Goal: Entertainment & Leisure: Consume media (video, audio)

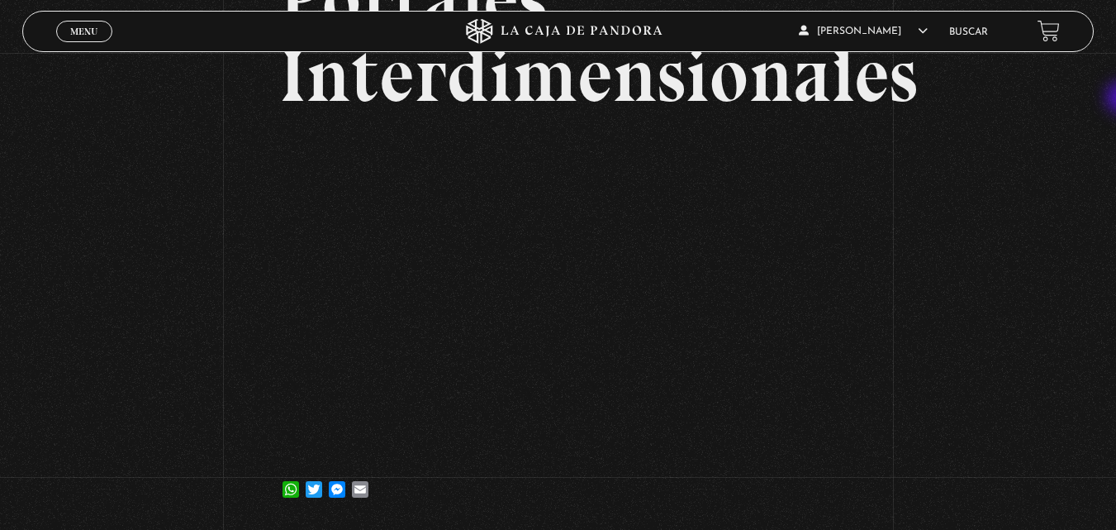
scroll to position [179, 0]
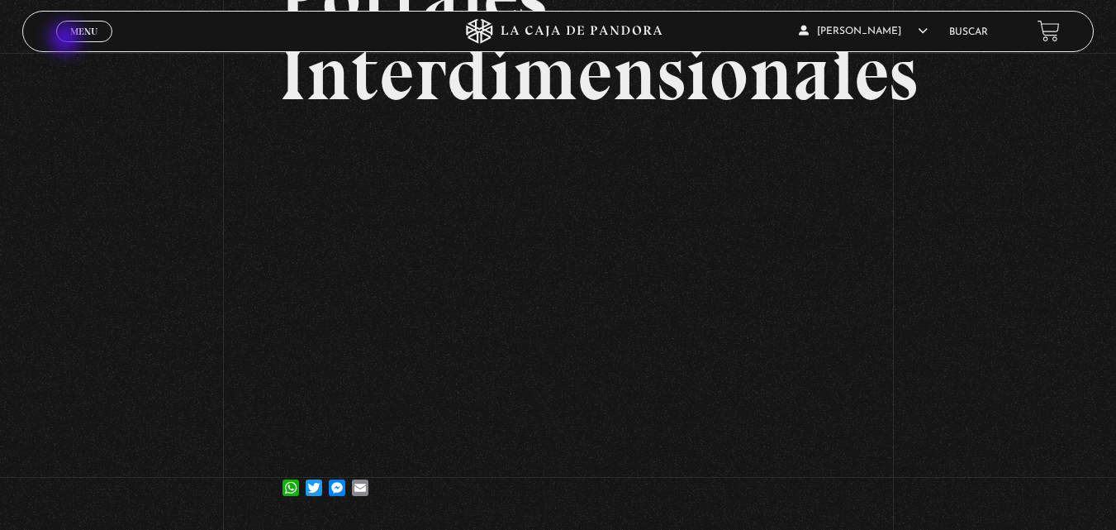
click at [73, 39] on link "Menu Cerrar" at bounding box center [84, 31] width 56 height 21
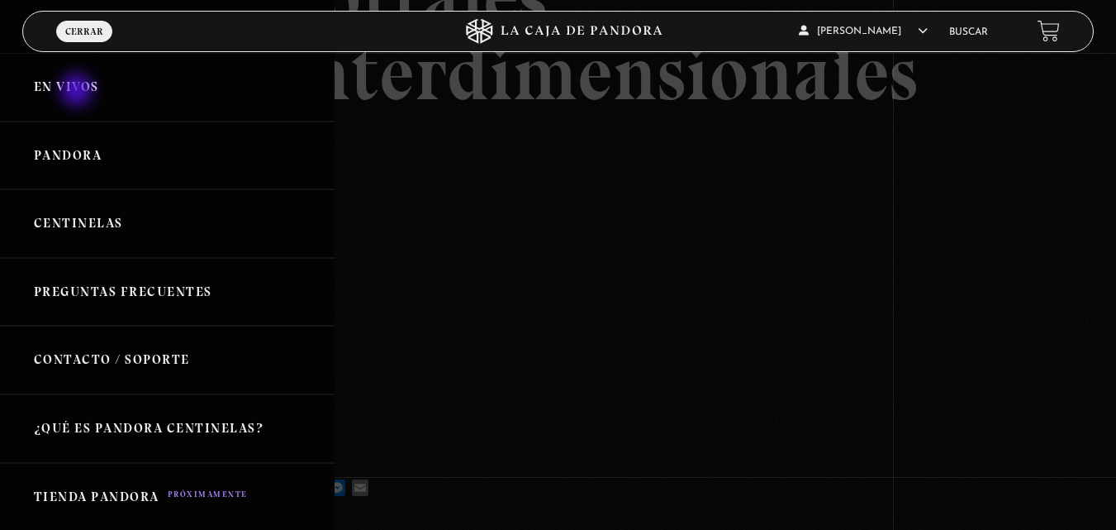
click at [78, 92] on link "En vivos" at bounding box center [167, 87] width 335 height 69
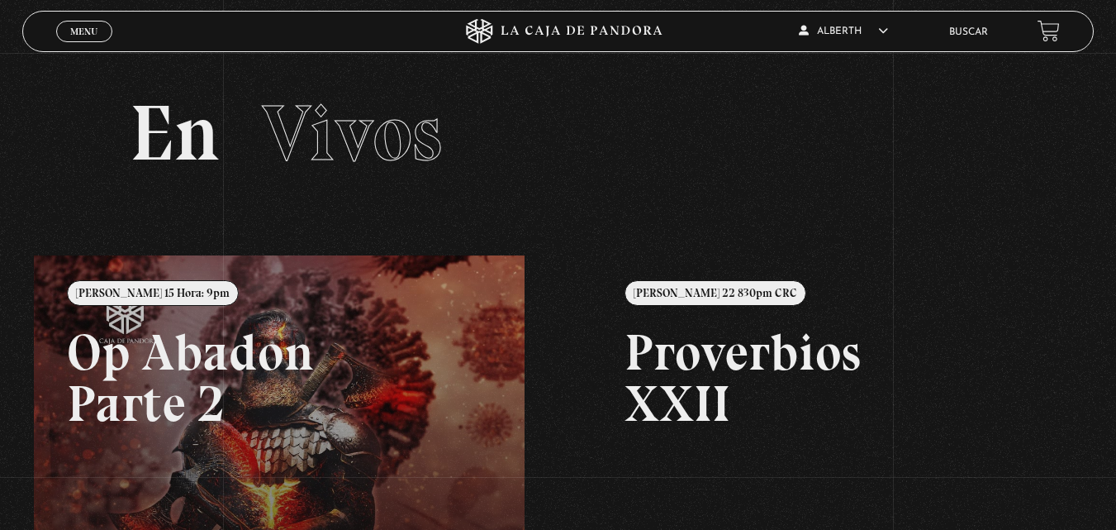
scroll to position [33, 0]
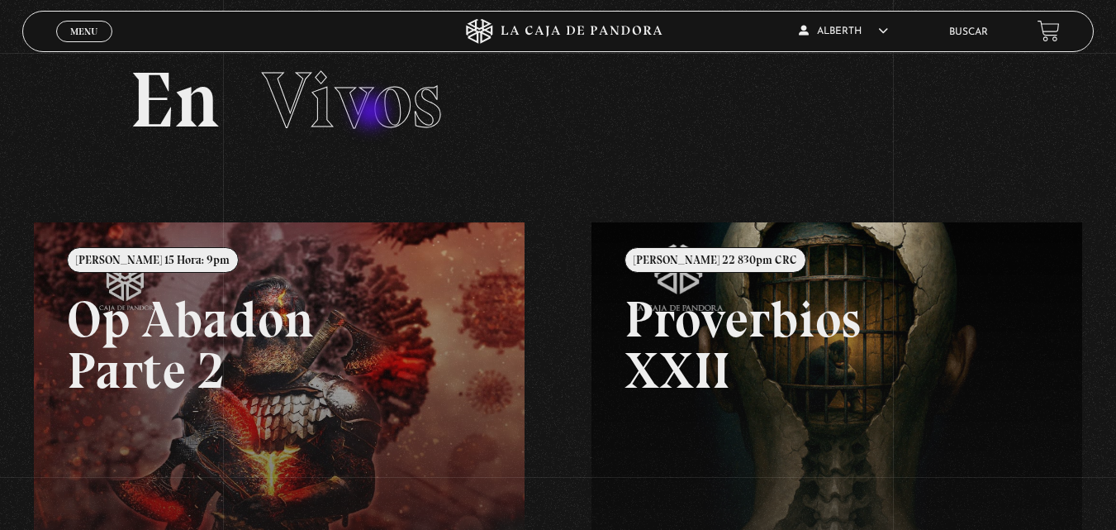
click at [375, 113] on span "Vivos" at bounding box center [352, 100] width 180 height 94
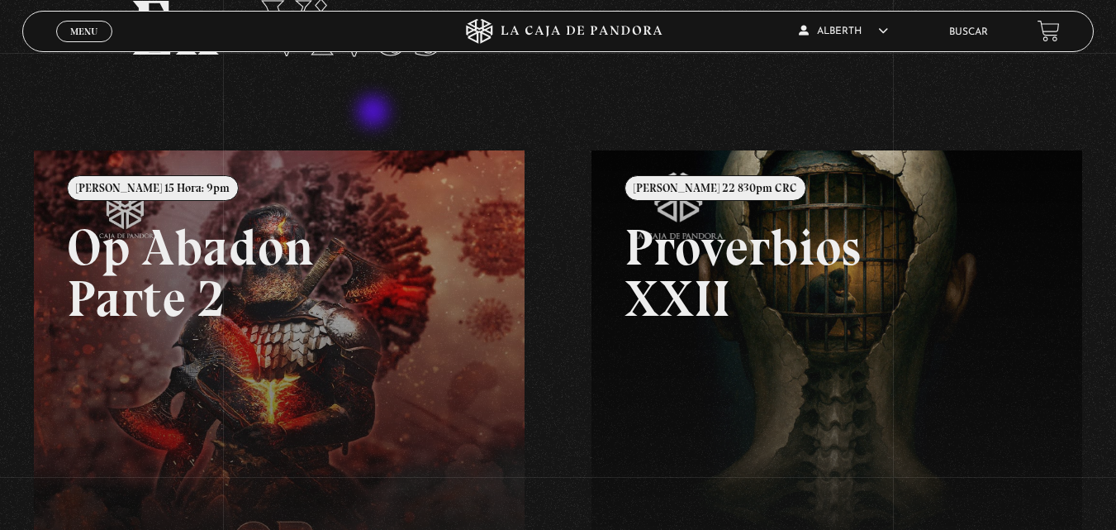
scroll to position [0, 0]
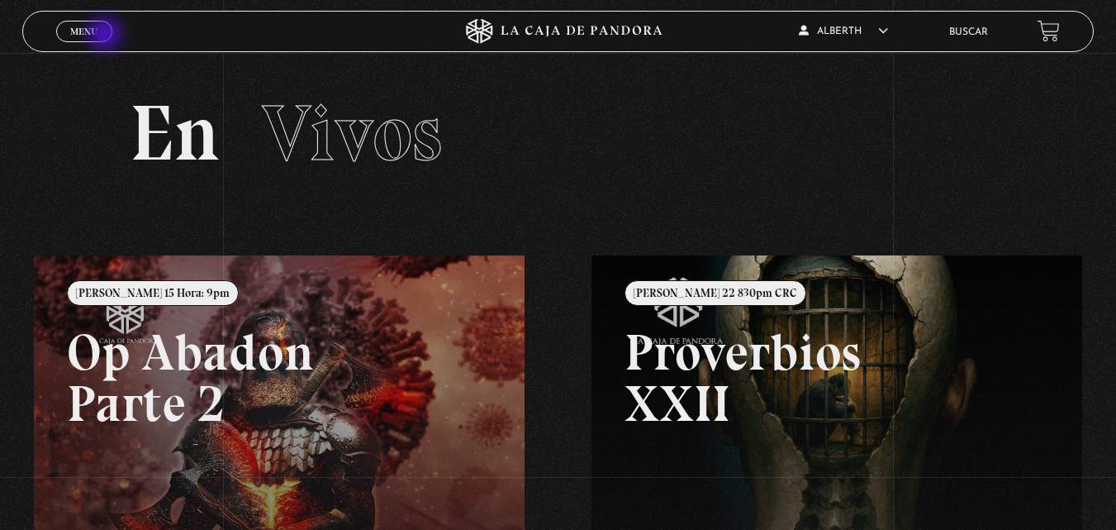
click at [98, 37] on link "Menu Cerrar" at bounding box center [84, 31] width 56 height 21
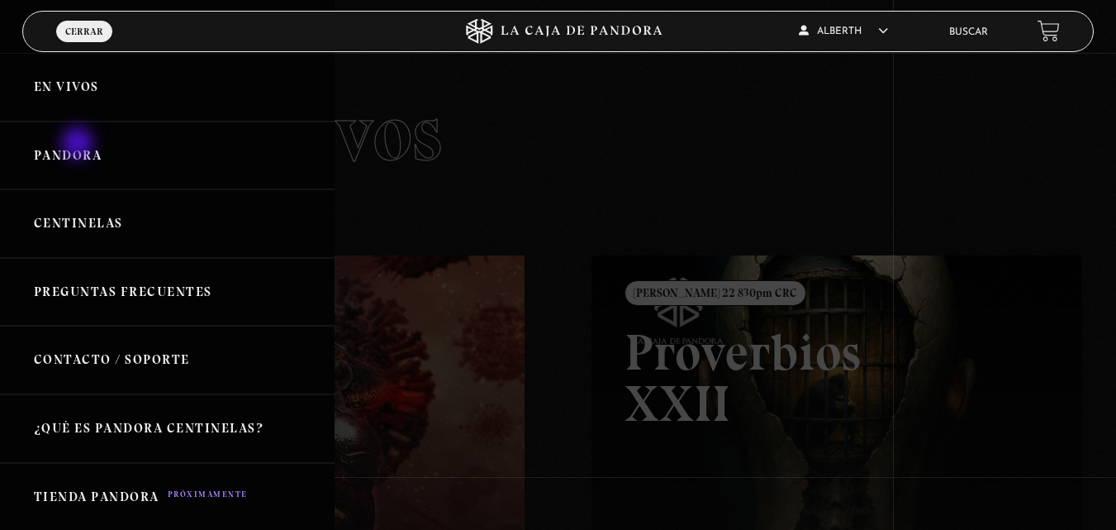
click at [79, 145] on link "Pandora" at bounding box center [167, 155] width 335 height 69
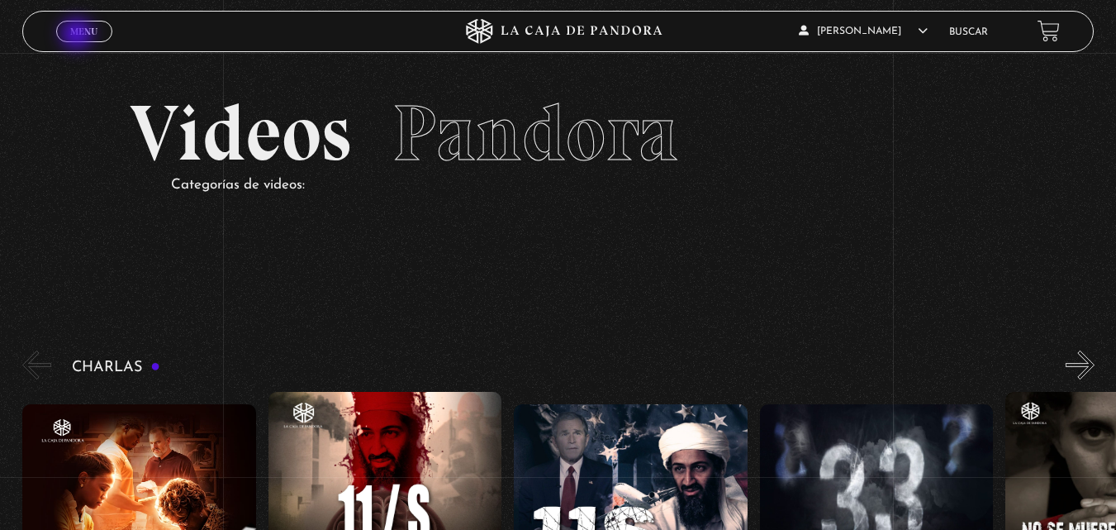
click at [78, 36] on span "Menu" at bounding box center [83, 31] width 27 height 10
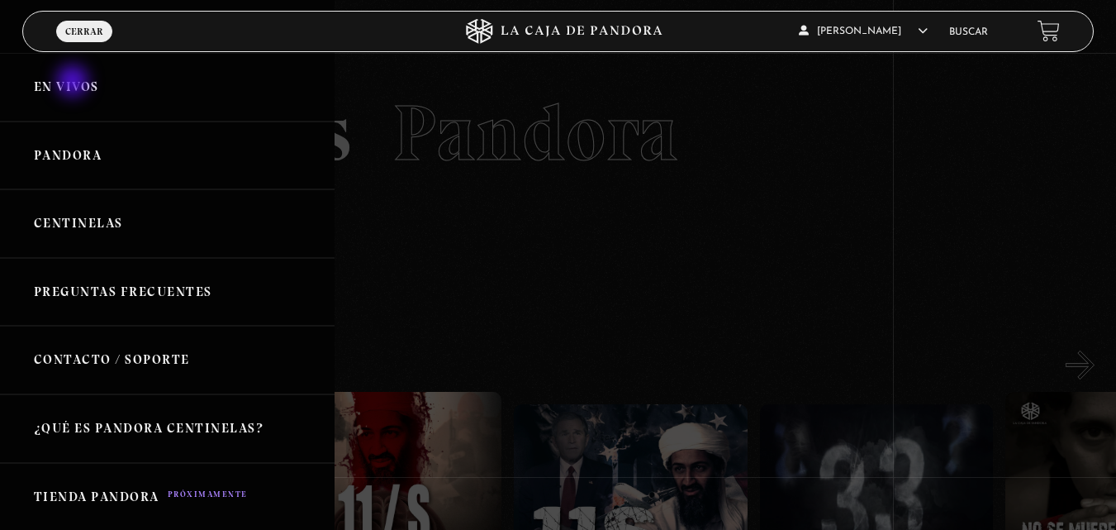
click at [74, 83] on link "En vivos" at bounding box center [167, 87] width 335 height 69
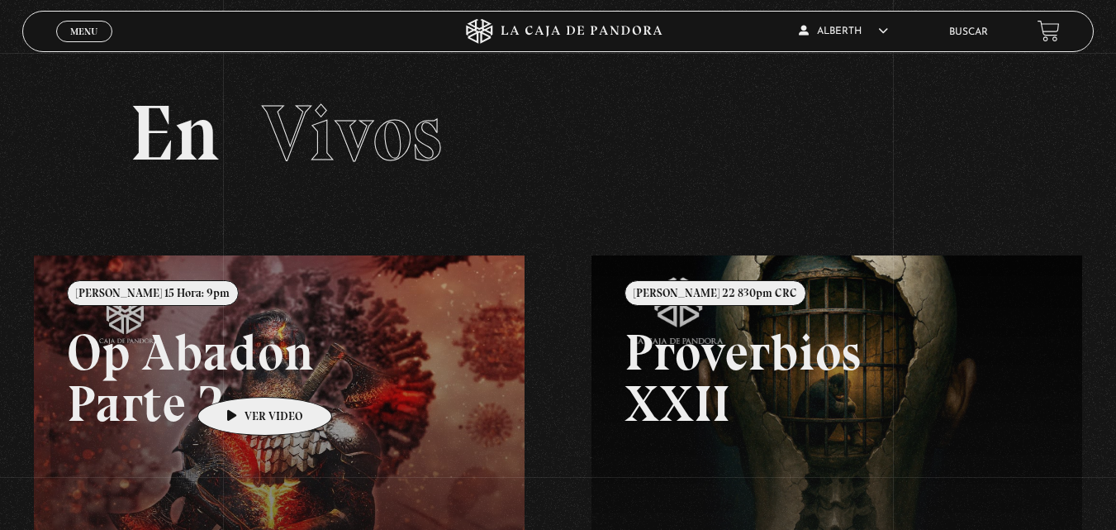
click at [239, 372] on link at bounding box center [592, 520] width 1116 height 530
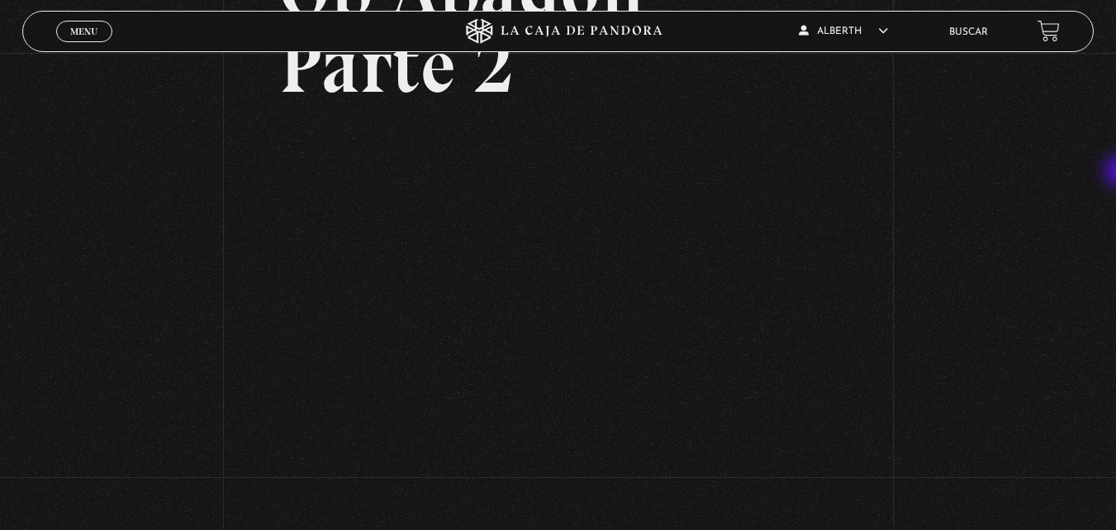
scroll to position [186, 0]
click at [82, 40] on span "Cerrar" at bounding box center [83, 46] width 39 height 12
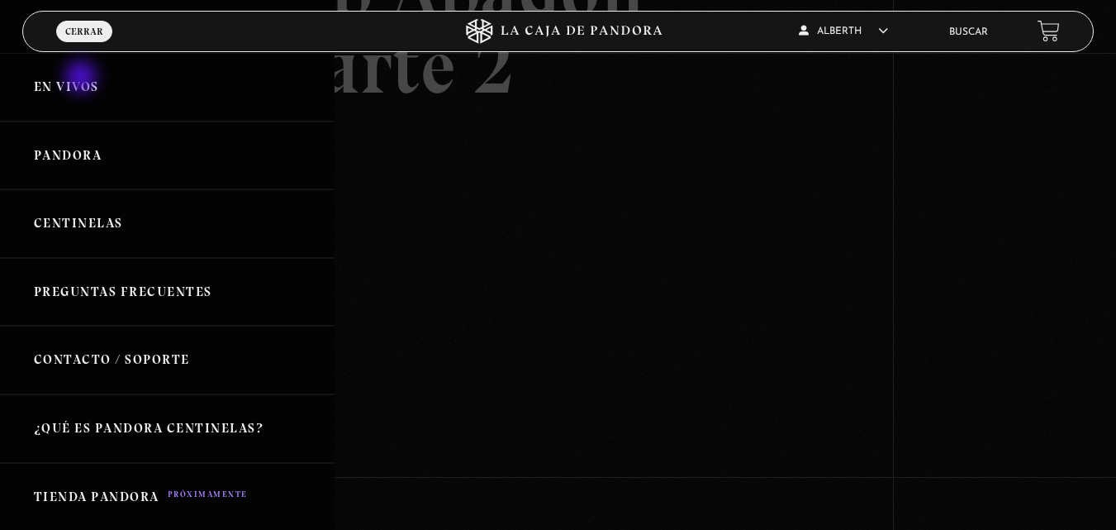
click at [83, 79] on link "En vivos" at bounding box center [167, 87] width 335 height 69
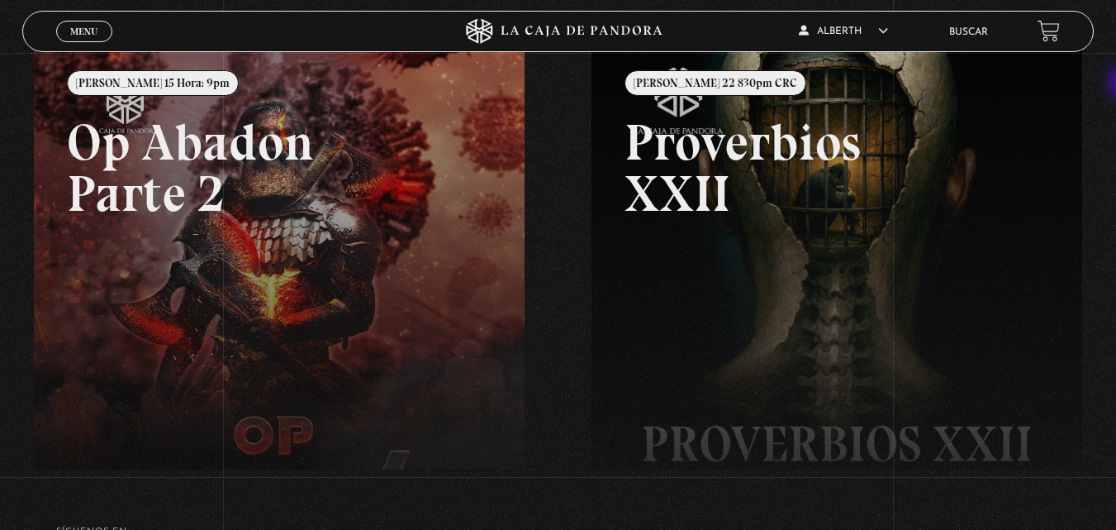
scroll to position [212, 0]
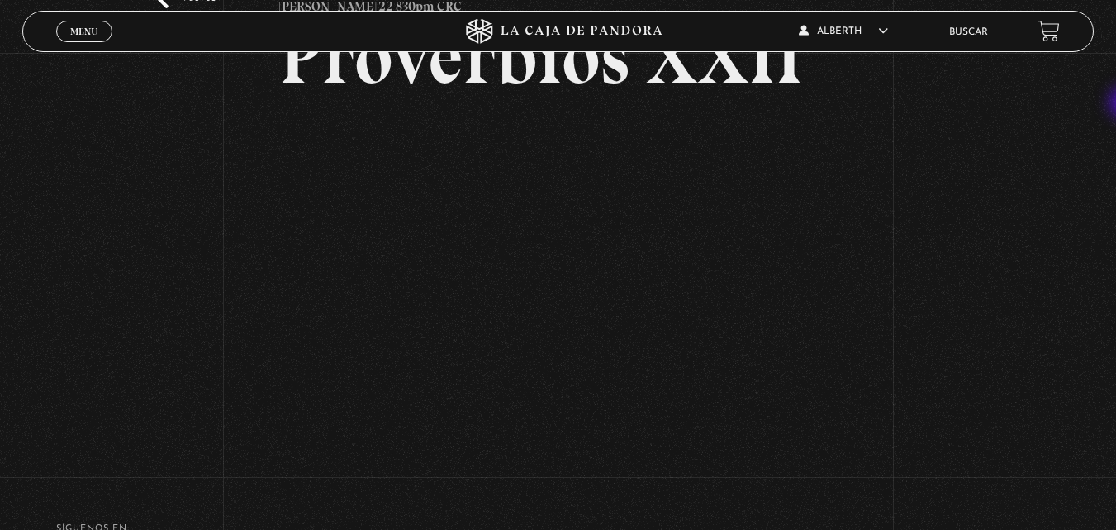
scroll to position [131, 0]
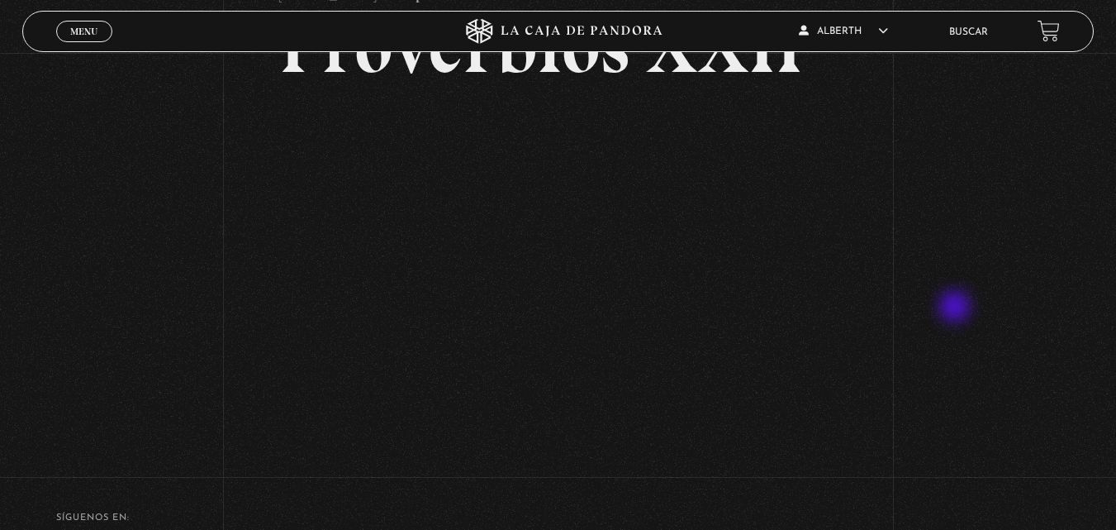
click at [957, 308] on div "Volver [PERSON_NAME] 22 830pm CRC Proverbios XXII" at bounding box center [558, 188] width 1116 height 533
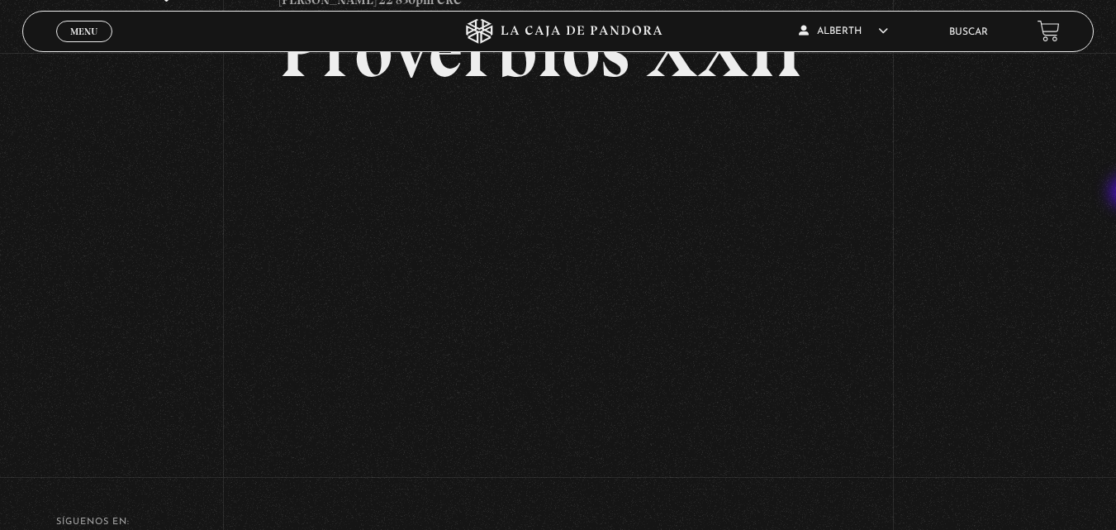
scroll to position [116, 0]
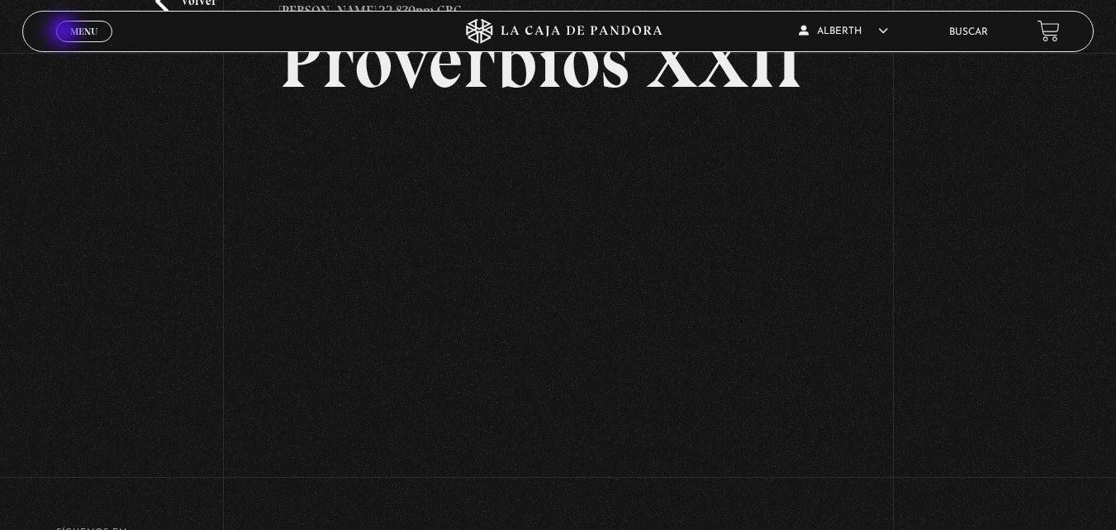
click at [64, 32] on link "Menu Cerrar" at bounding box center [84, 31] width 56 height 21
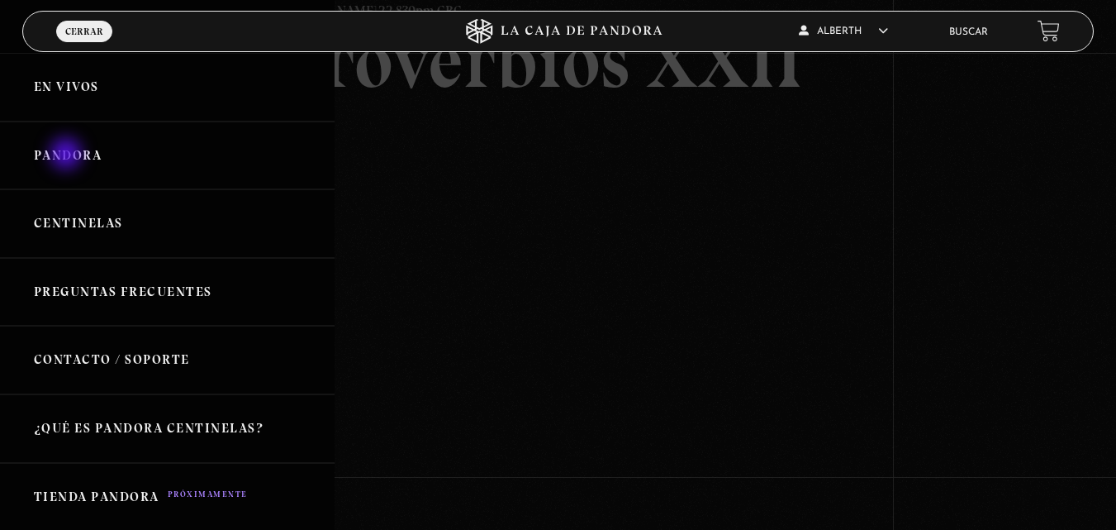
click at [68, 155] on link "Pandora" at bounding box center [167, 155] width 335 height 69
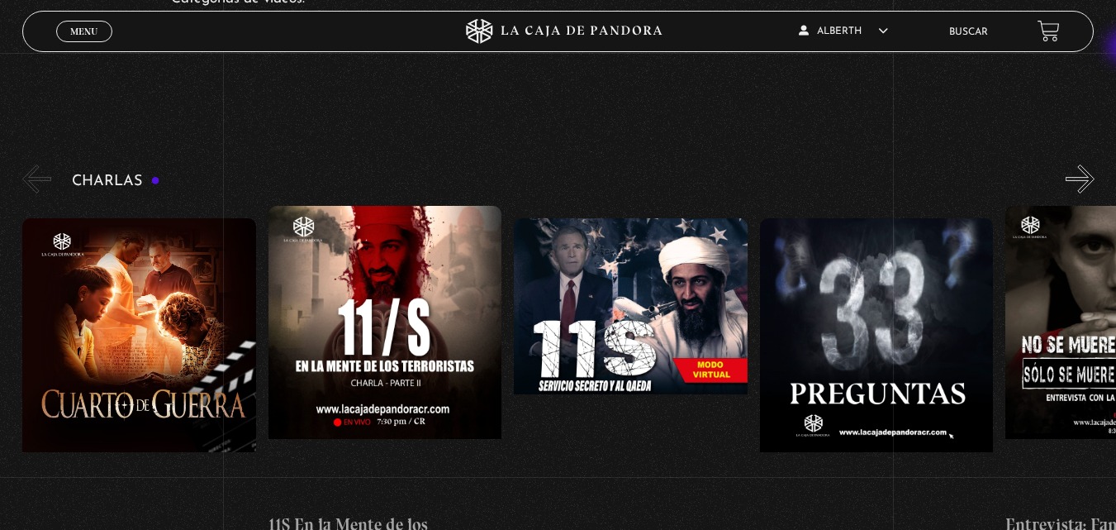
scroll to position [226, 0]
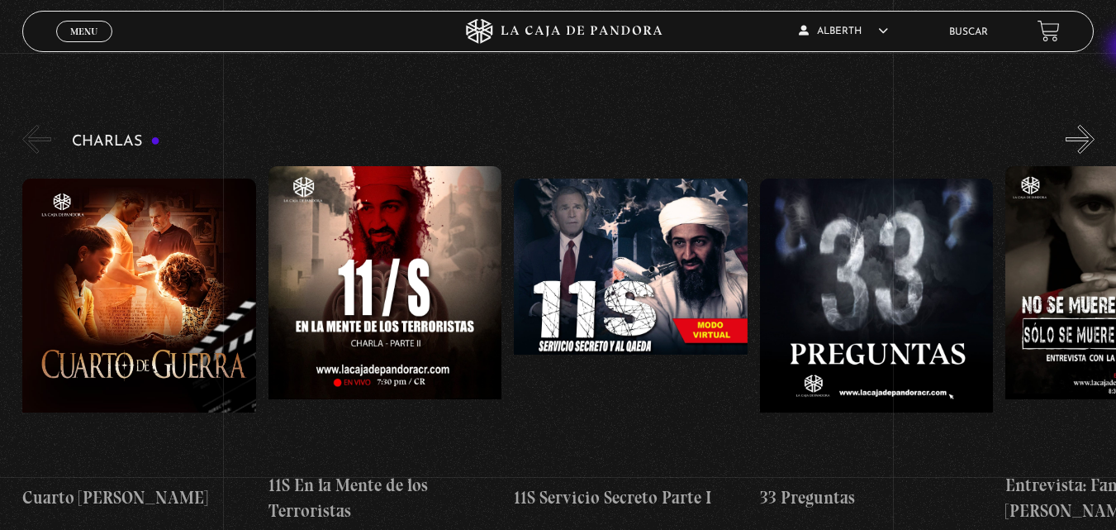
drag, startPoint x: 1128, startPoint y: 36, endPoint x: 1125, endPoint y: 50, distance: 14.3
click at [873, 292] on figure at bounding box center [877, 326] width 234 height 297
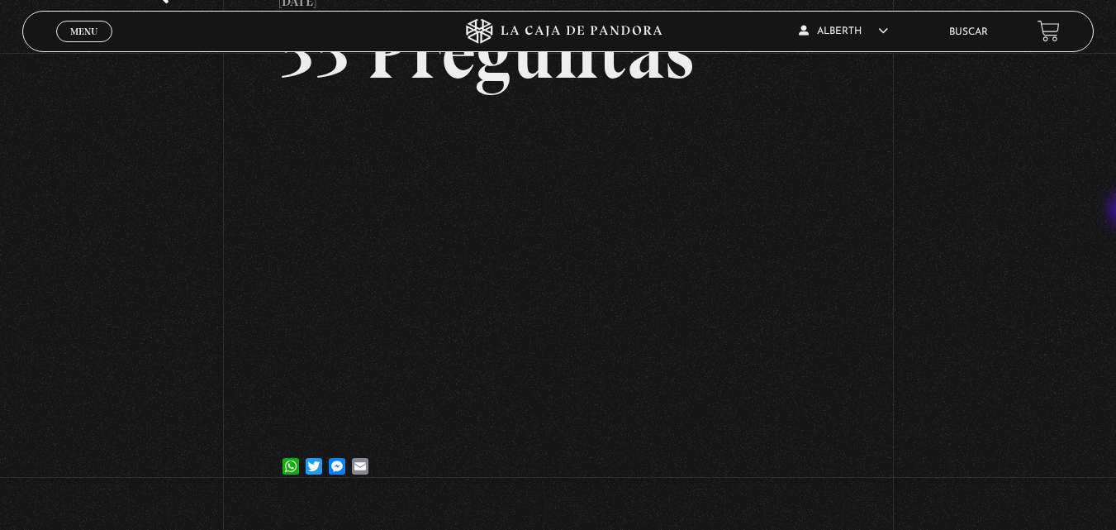
scroll to position [132, 0]
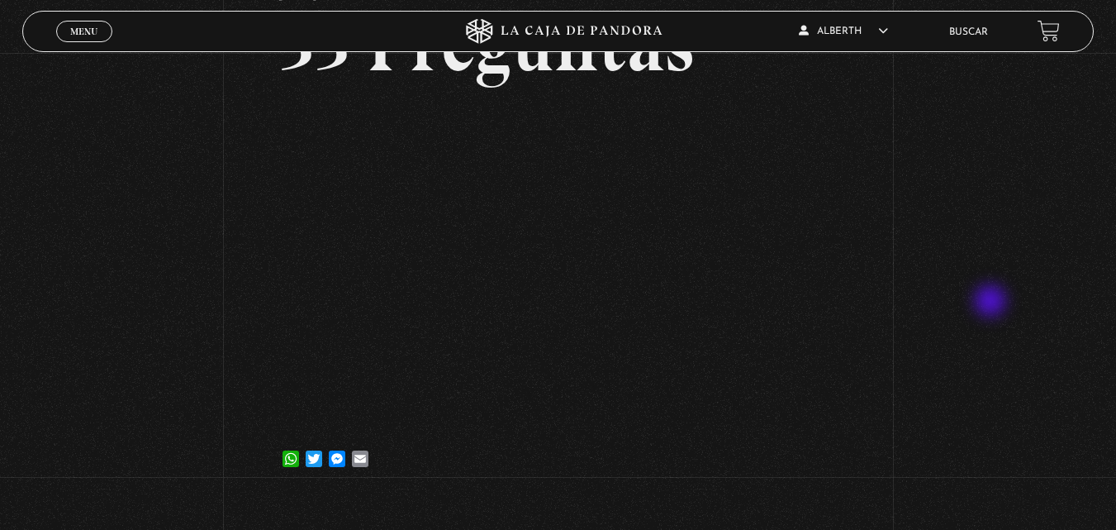
click at [996, 303] on div "Volver [DATE] 33 Preguntas WhatsApp Twitter Messenger Email" at bounding box center [558, 209] width 1116 height 576
